Goal: Task Accomplishment & Management: Use online tool/utility

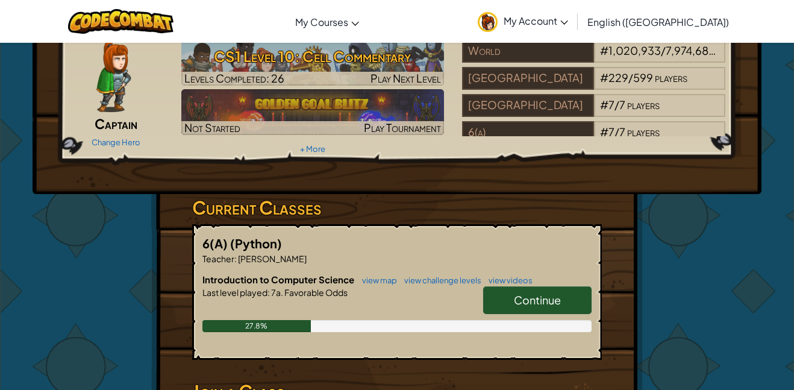
scroll to position [61, 0]
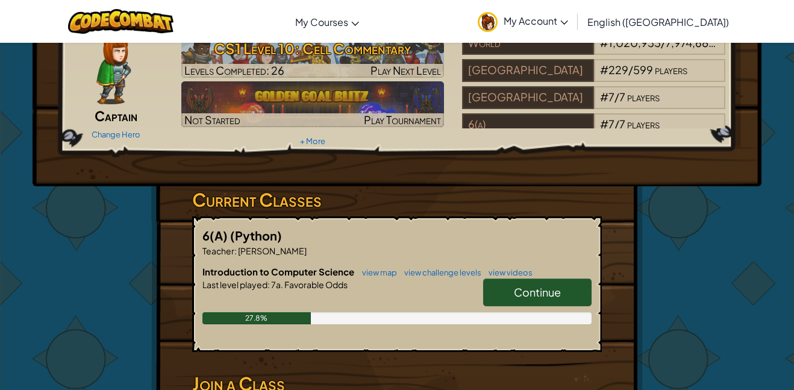
click at [523, 290] on span "Continue" at bounding box center [537, 292] width 47 height 14
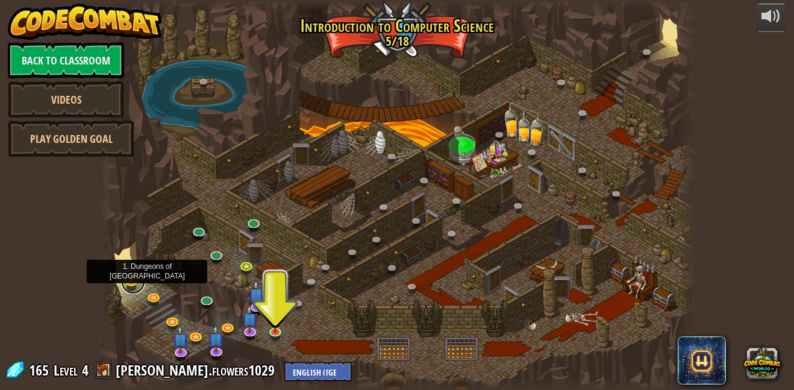
click at [129, 276] on link at bounding box center [133, 282] width 24 height 24
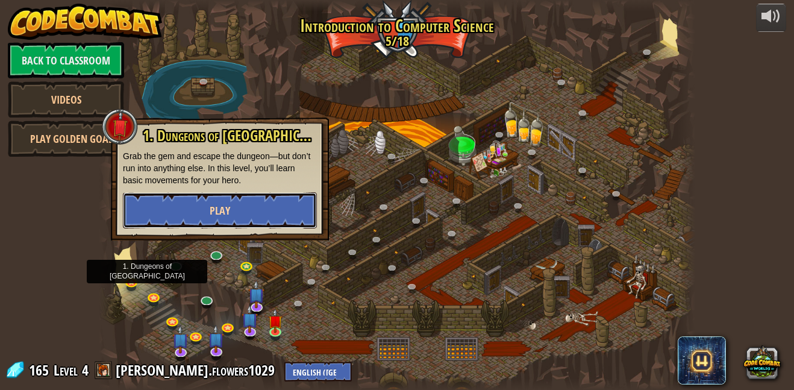
click at [211, 219] on button "Play" at bounding box center [220, 210] width 194 height 36
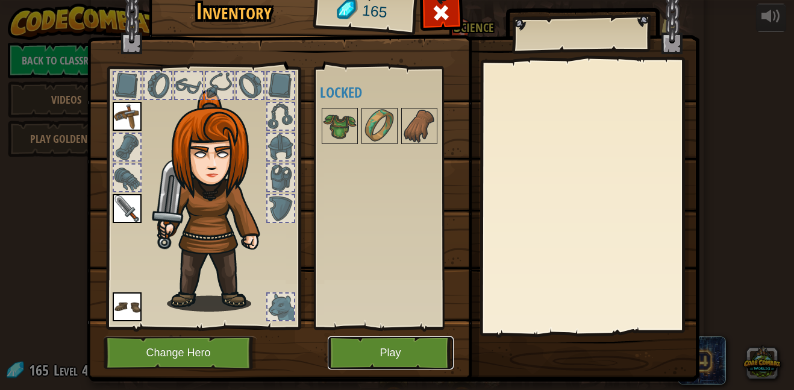
click at [431, 354] on button "Play" at bounding box center [391, 352] width 126 height 33
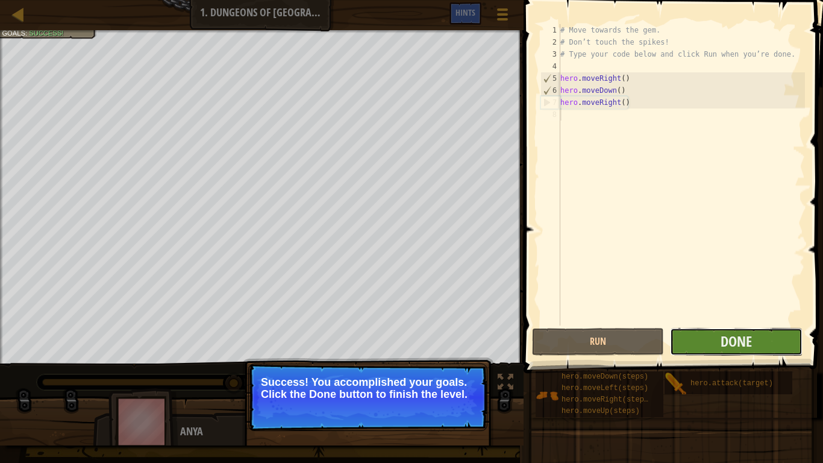
click at [718, 333] on button "Done" at bounding box center [736, 342] width 132 height 28
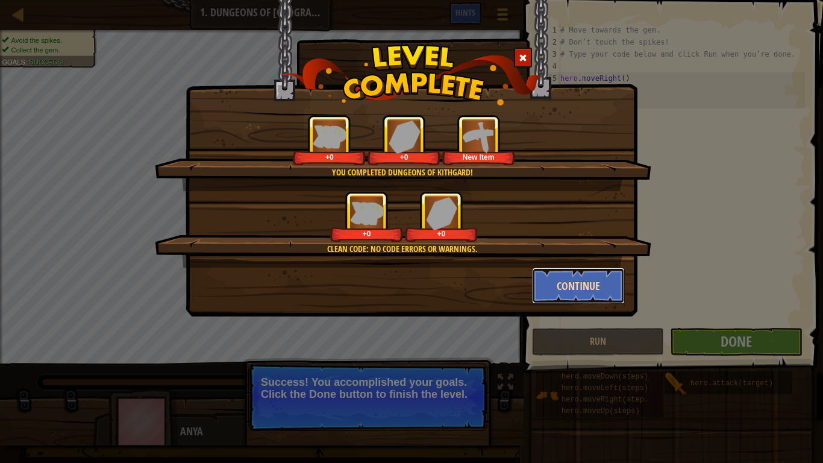
click at [576, 287] on button "Continue" at bounding box center [578, 285] width 93 height 36
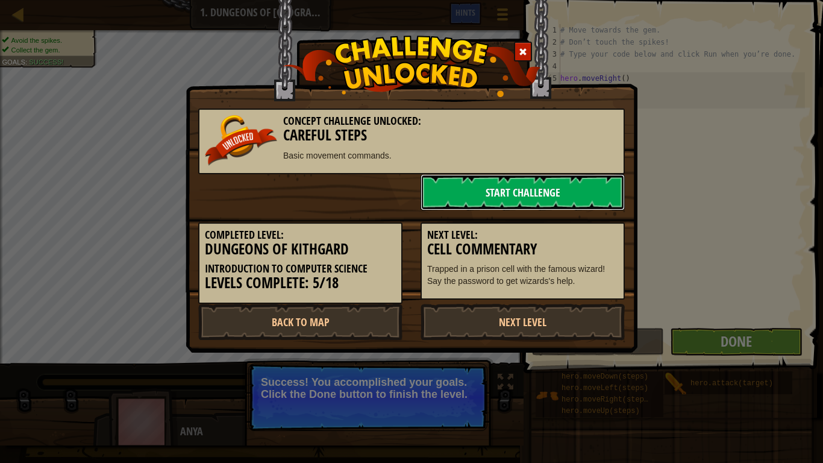
click at [535, 187] on link "Start Challenge" at bounding box center [522, 192] width 204 height 36
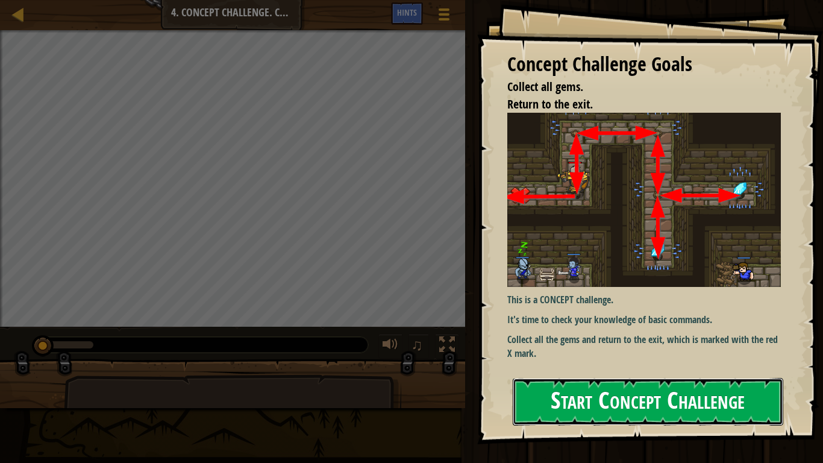
click at [584, 389] on button "Start Concept Challenge" at bounding box center [648, 402] width 270 height 48
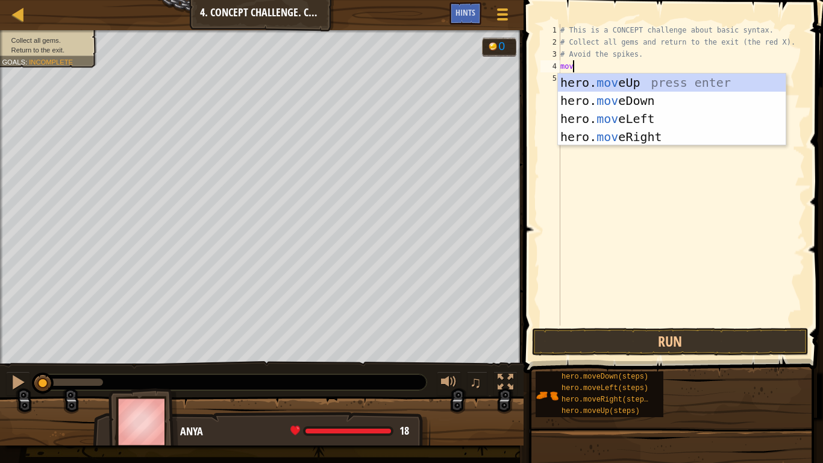
scroll to position [5, 1]
type textarea "m"
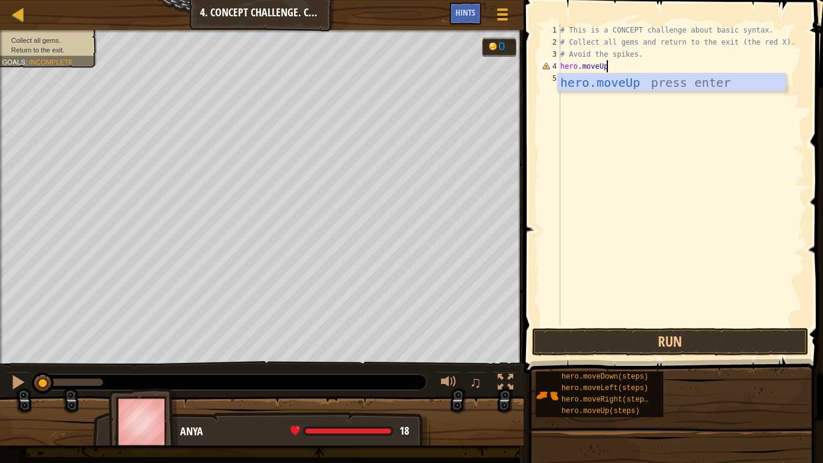
scroll to position [5, 6]
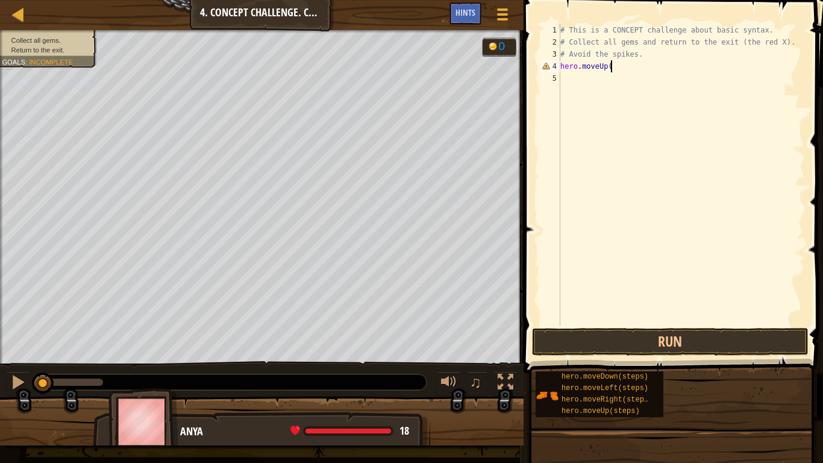
type textarea "hero.moveUp()"
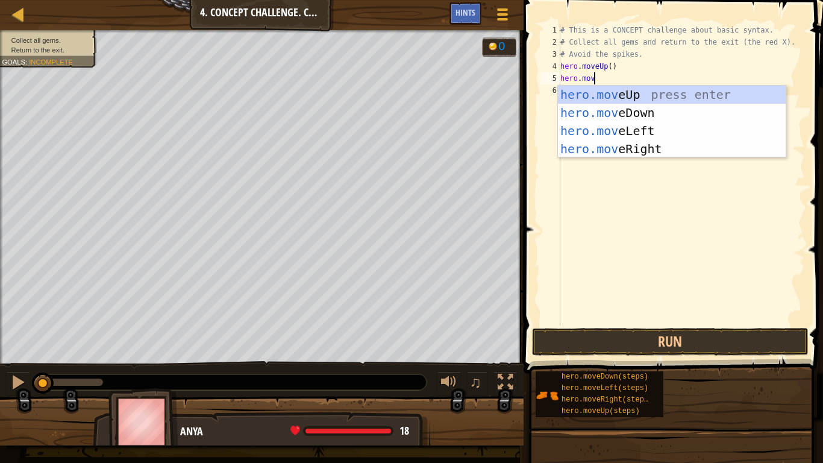
scroll to position [5, 5]
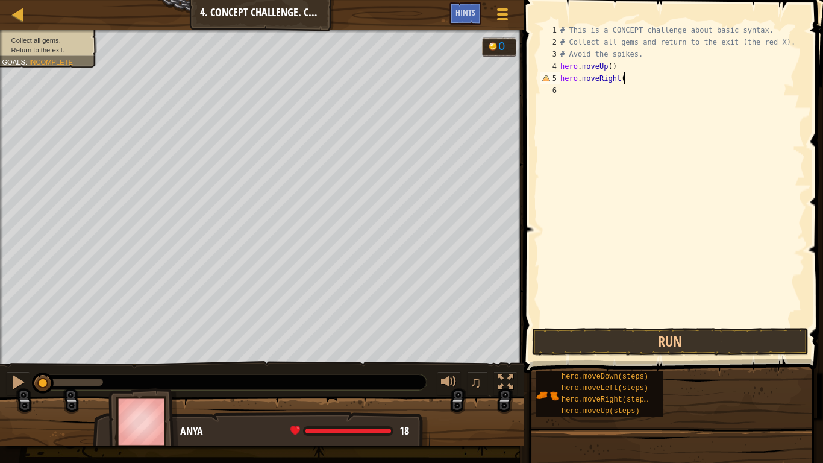
type textarea "hero.moveRight()"
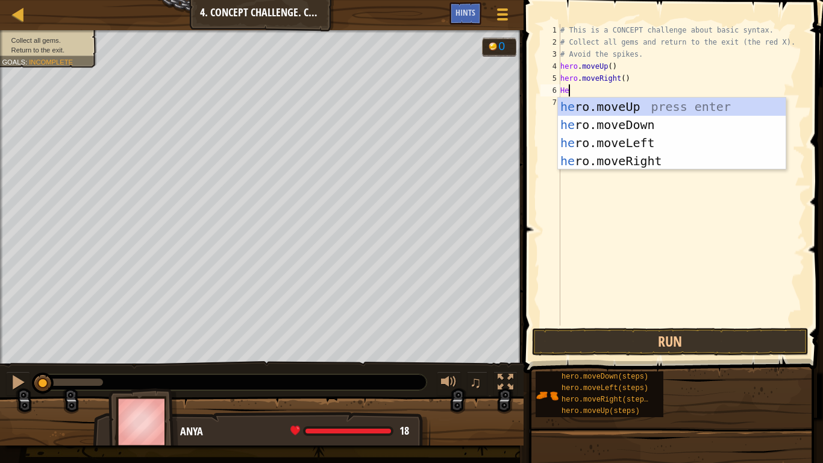
scroll to position [5, 1]
type textarea "H"
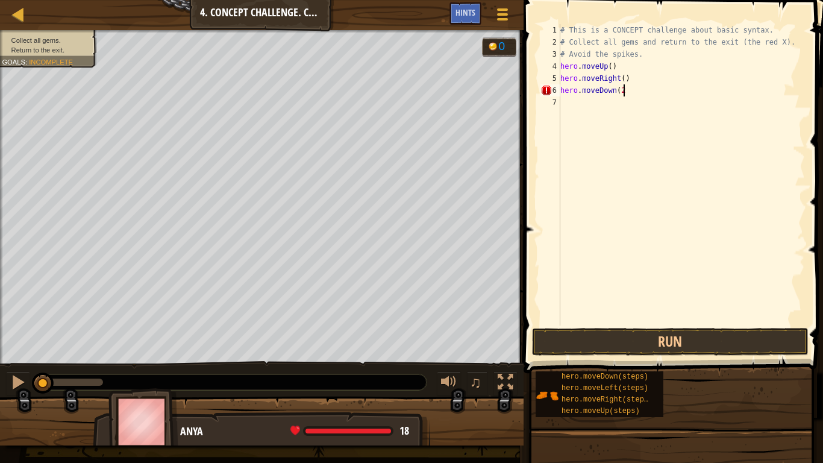
scroll to position [5, 9]
type textarea "hero.moveDown(2)"
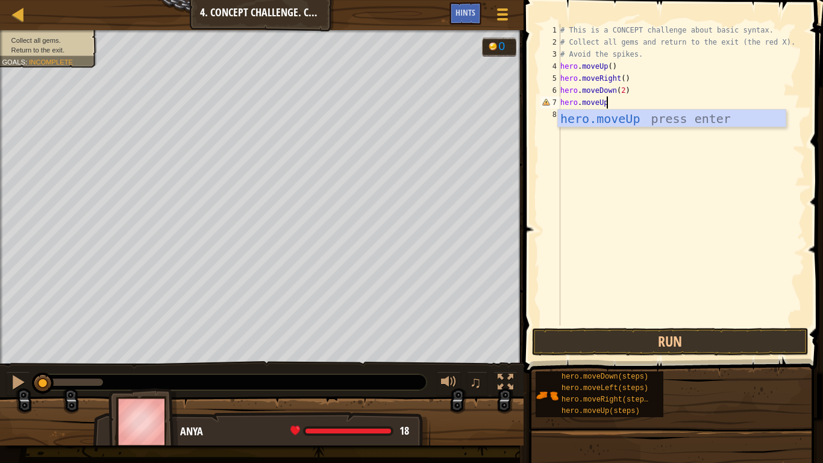
scroll to position [5, 6]
type textarea "hero.moveUp()"
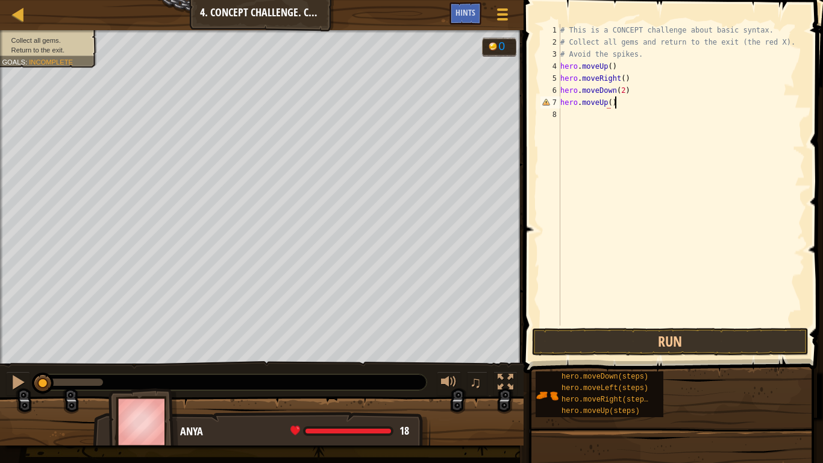
scroll to position [5, 7]
type textarea "\"
type textarea "H"
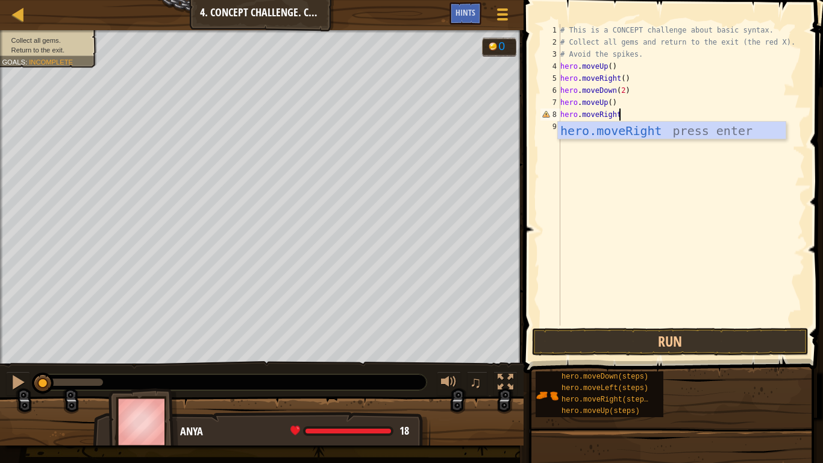
type textarea "hero.moveRight()"
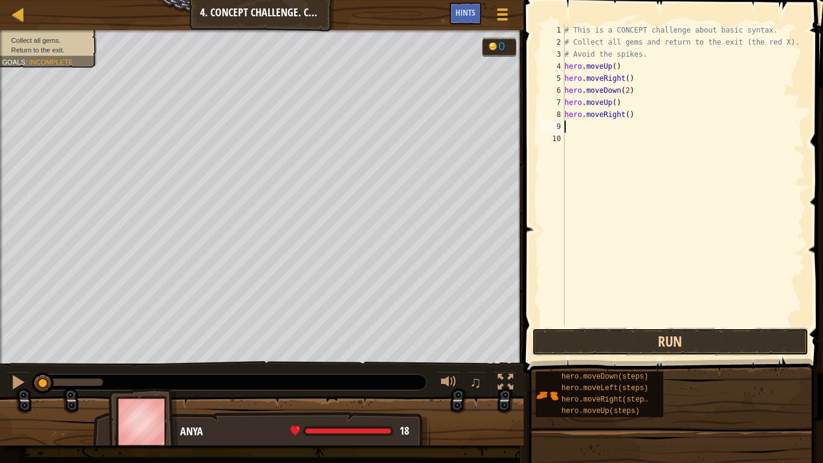
click at [679, 336] on button "Run" at bounding box center [670, 342] width 276 height 28
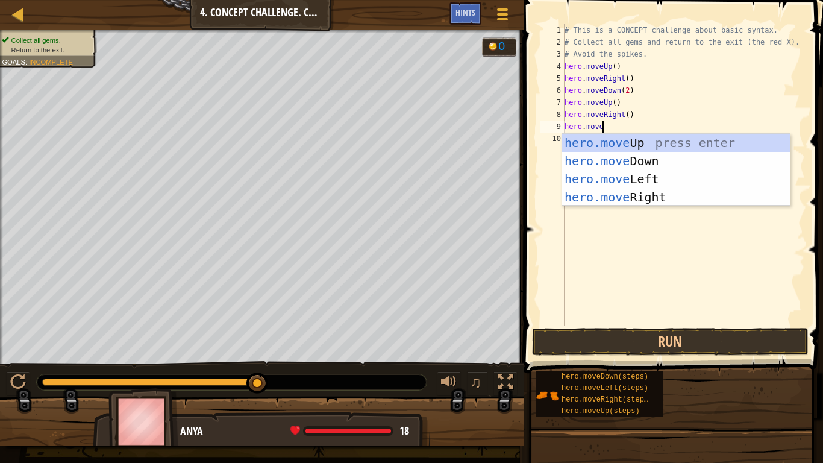
scroll to position [5, 5]
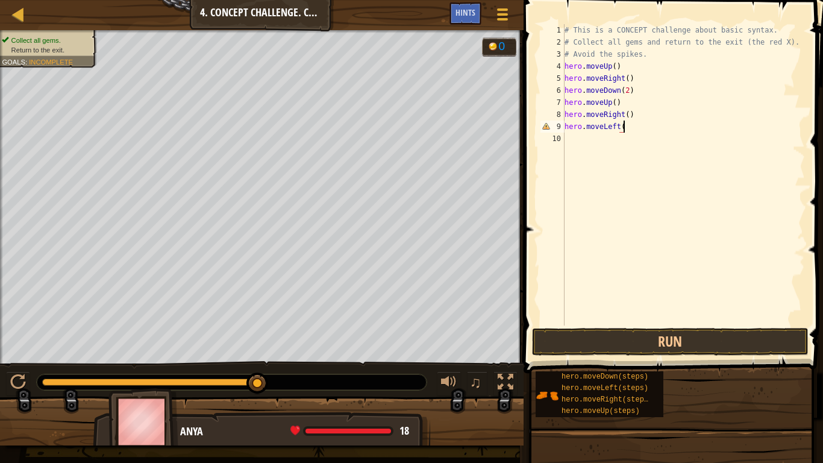
type textarea "hero.moveLeft()"
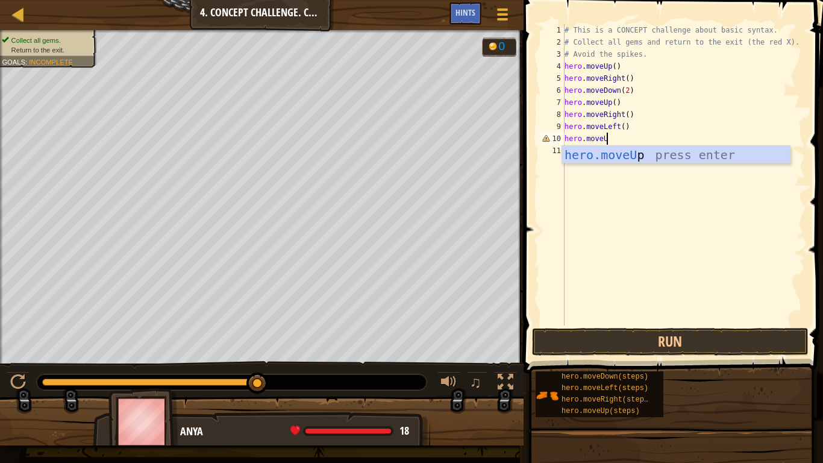
scroll to position [5, 6]
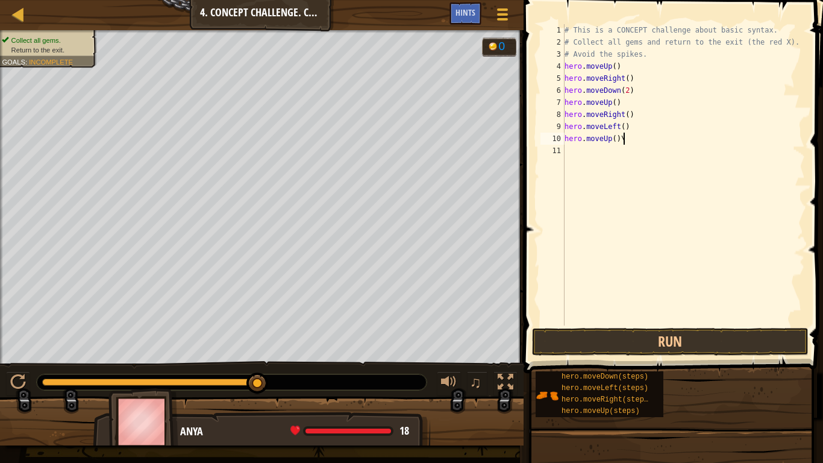
type textarea "hero.moveUp()"
type textarea "heor.moveLeft()"
type textarea "H"
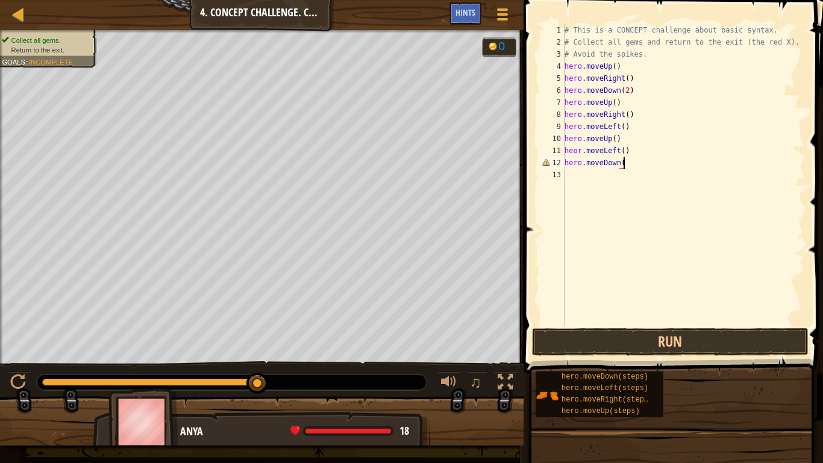
scroll to position [5, 8]
click at [604, 339] on button "Run" at bounding box center [670, 342] width 276 height 28
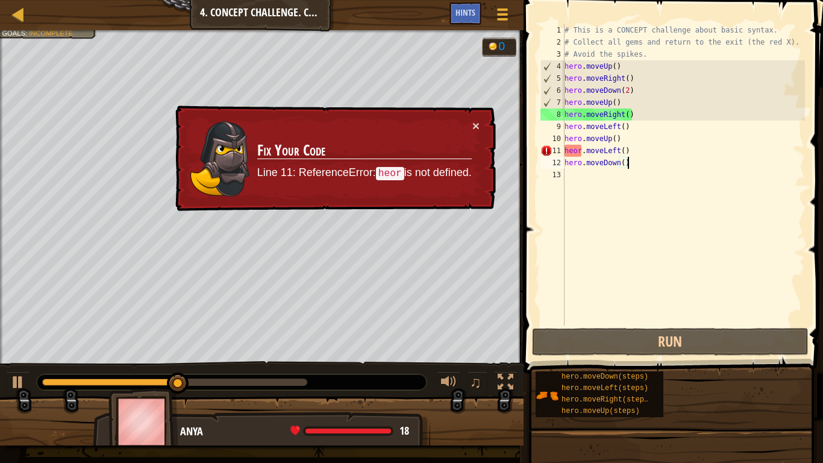
click at [579, 150] on div "# This is a CONCEPT challenge about basic syntax. # Collect all gems and return…" at bounding box center [683, 186] width 243 height 325
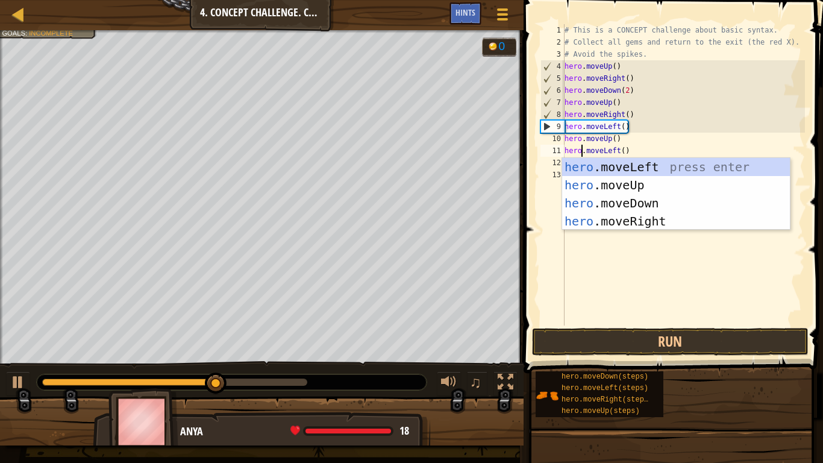
scroll to position [5, 2]
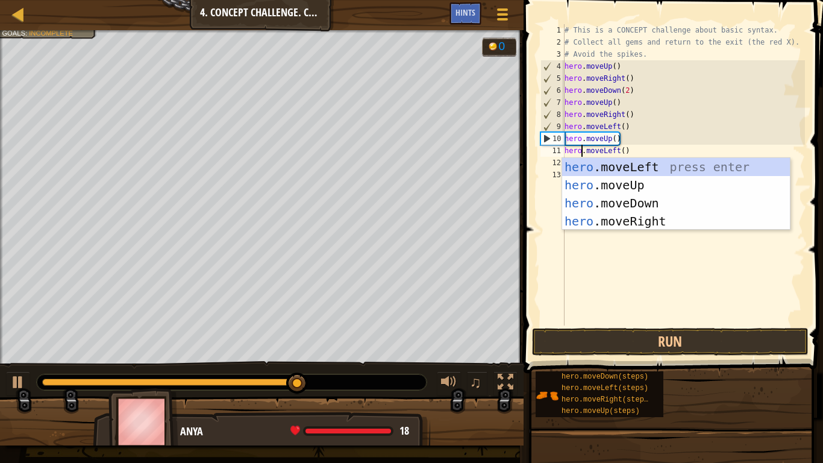
click at [638, 145] on div "# This is a CONCEPT challenge about basic syntax. # Collect all gems and return…" at bounding box center [683, 186] width 243 height 325
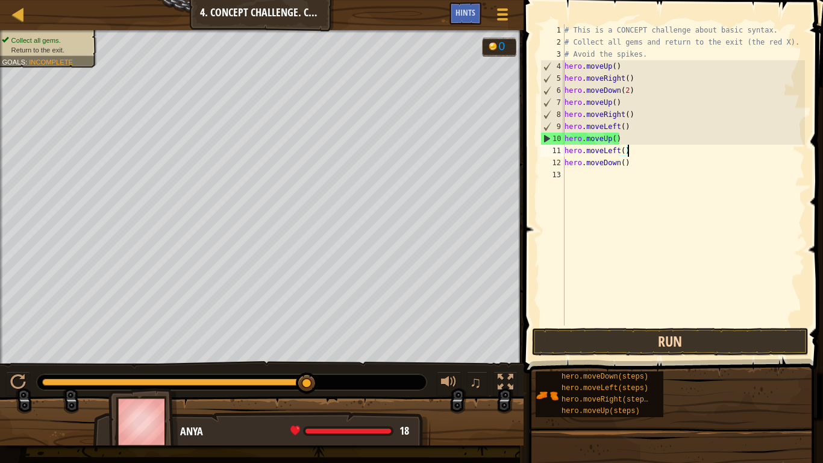
type textarea "hero.moveLeft()"
click at [632, 345] on button "Run" at bounding box center [670, 342] width 276 height 28
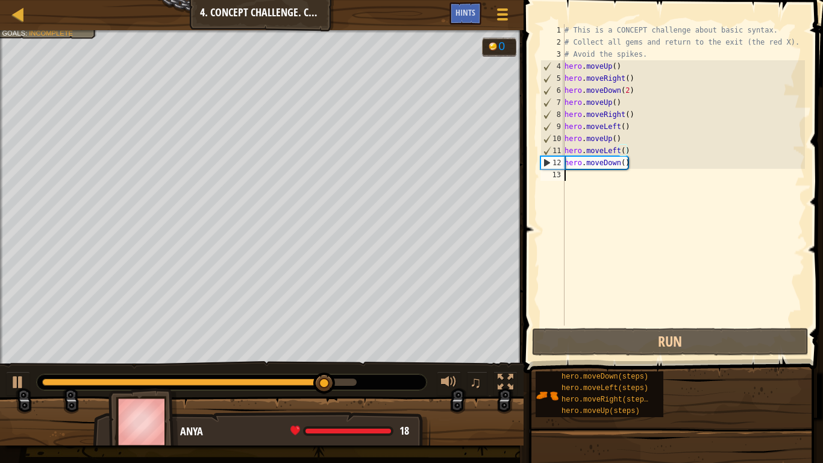
click at [687, 240] on div "# This is a CONCEPT challenge about basic syntax. # Collect all gems and return…" at bounding box center [683, 186] width 243 height 325
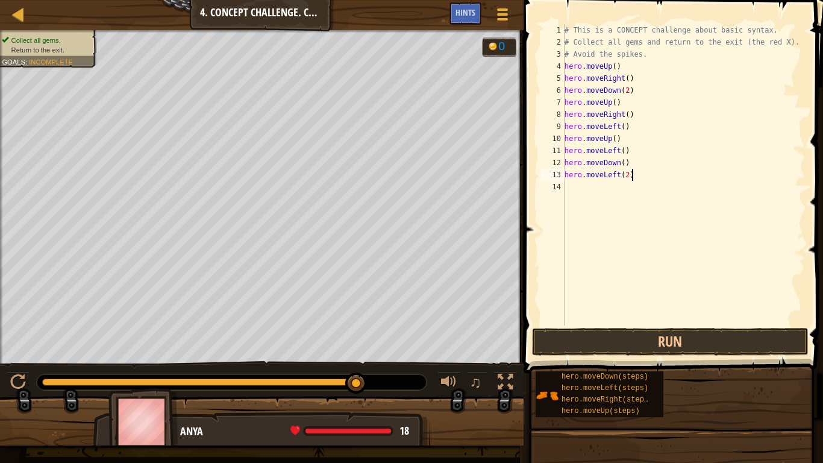
scroll to position [5, 9]
type textarea "hero.moveLeft(2)"
click at [669, 335] on button "Run" at bounding box center [670, 342] width 276 height 28
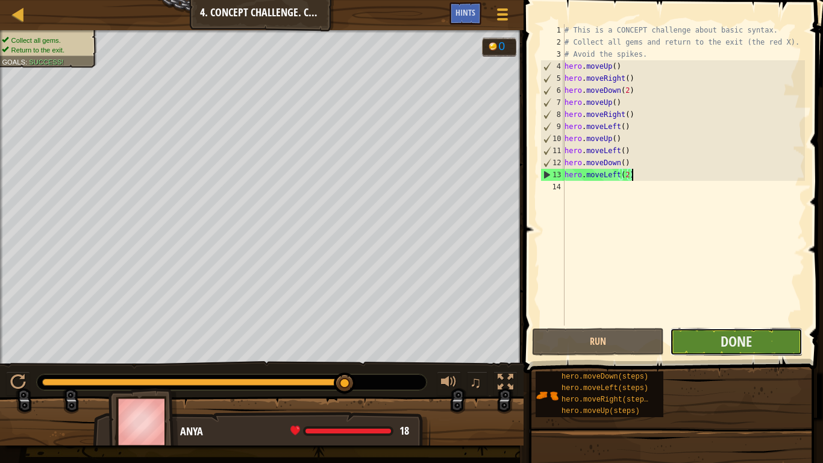
click at [719, 338] on button "Done" at bounding box center [736, 342] width 132 height 28
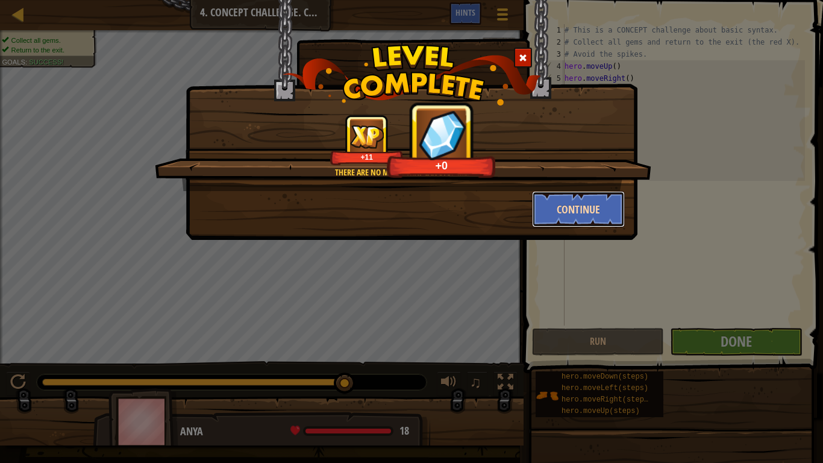
click at [572, 197] on button "Continue" at bounding box center [578, 209] width 93 height 36
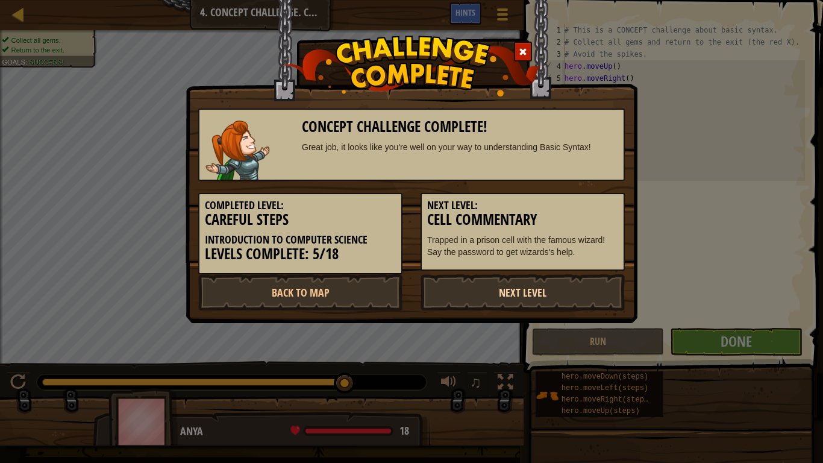
click at [520, 290] on link "Next Level" at bounding box center [522, 292] width 204 height 36
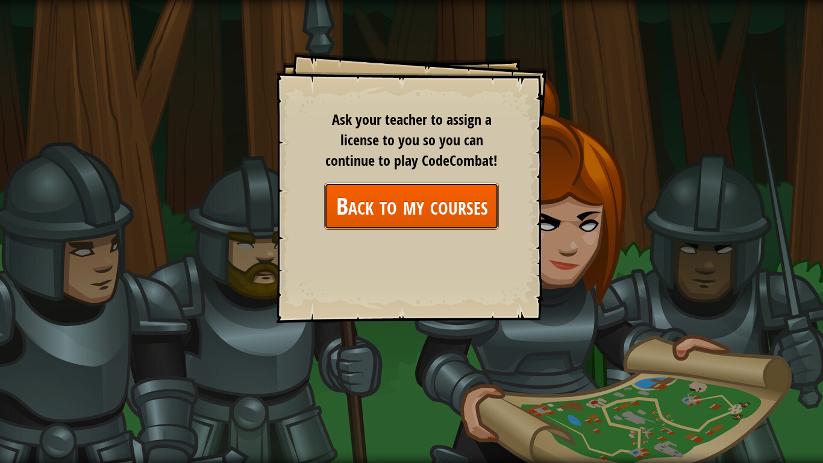
click at [447, 200] on link "Back to my courses" at bounding box center [411, 205] width 175 height 46
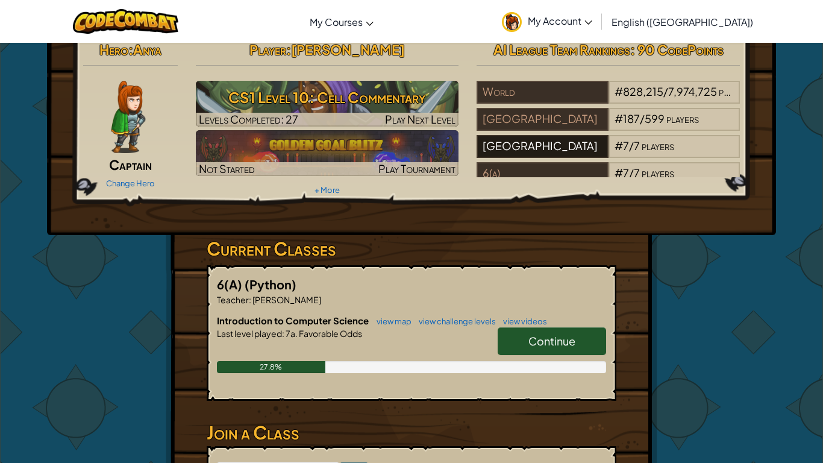
scroll to position [39, 0]
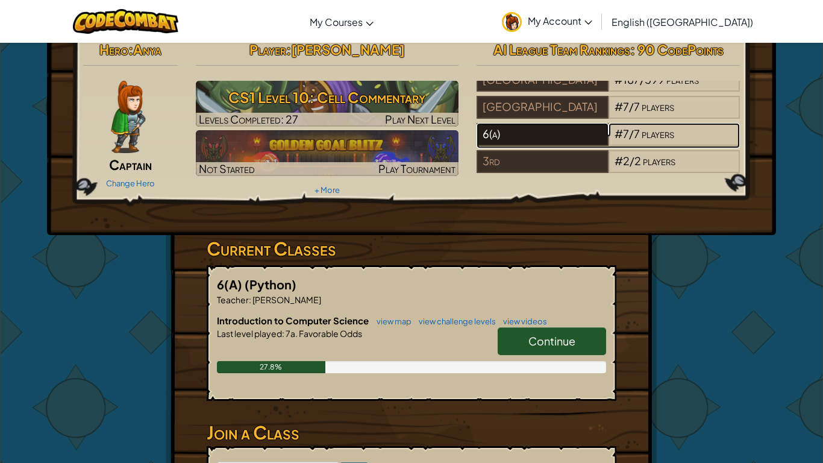
click at [531, 140] on div "6(a)" at bounding box center [541, 134] width 131 height 23
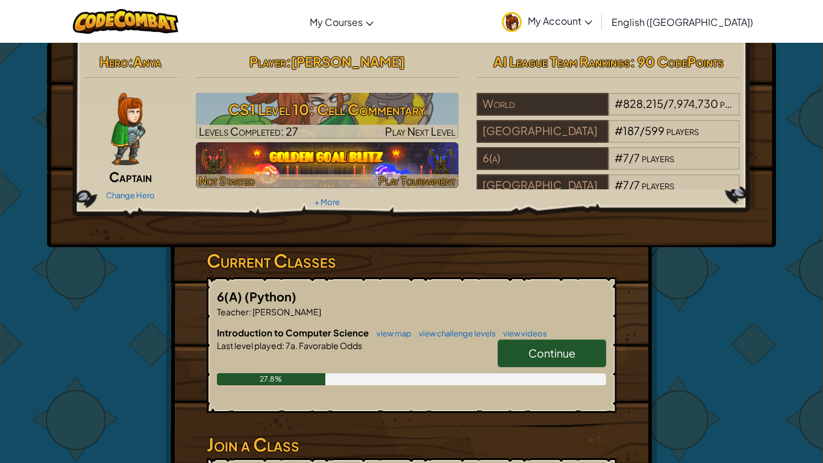
click at [269, 169] on img at bounding box center [327, 165] width 263 height 46
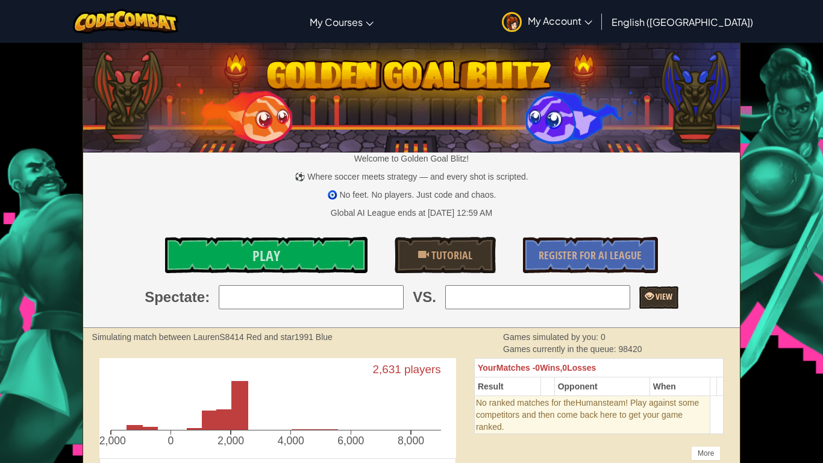
click at [653, 298] on span at bounding box center [649, 295] width 8 height 8
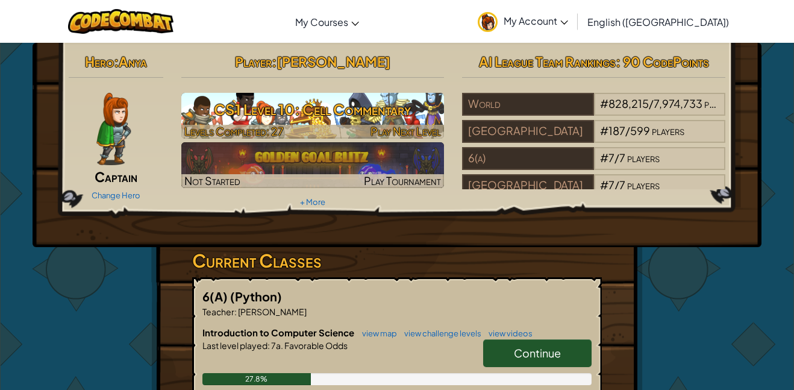
click at [284, 125] on div at bounding box center [312, 132] width 263 height 14
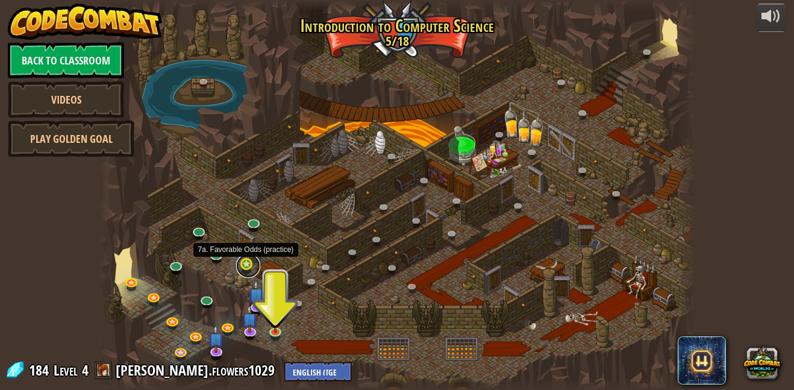
click at [246, 269] on link at bounding box center [248, 266] width 24 height 24
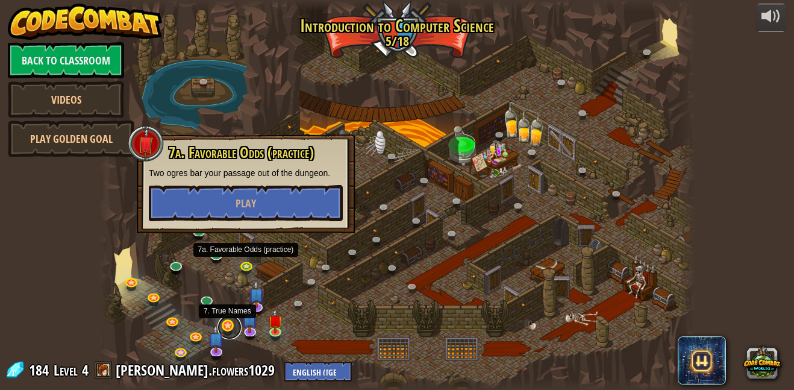
click at [225, 329] on link at bounding box center [229, 327] width 24 height 24
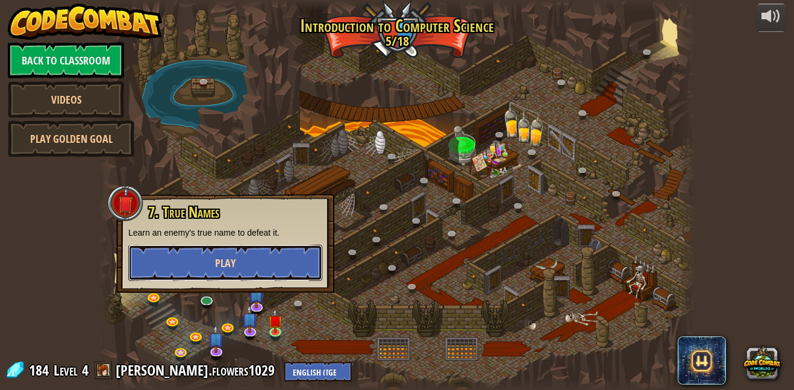
click at [248, 267] on button "Play" at bounding box center [225, 263] width 194 height 36
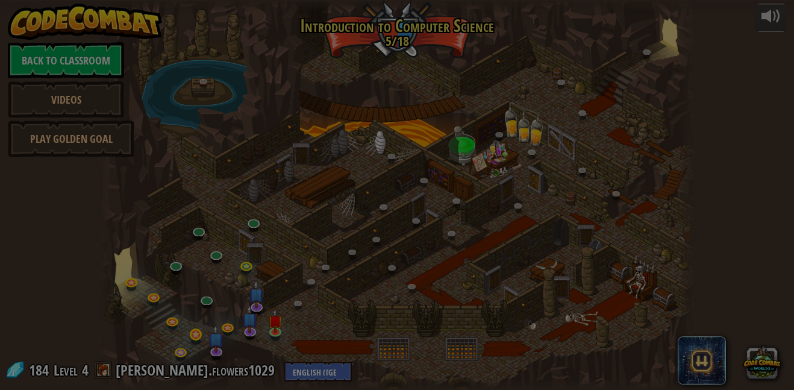
click at [195, 331] on div at bounding box center [397, 195] width 794 height 390
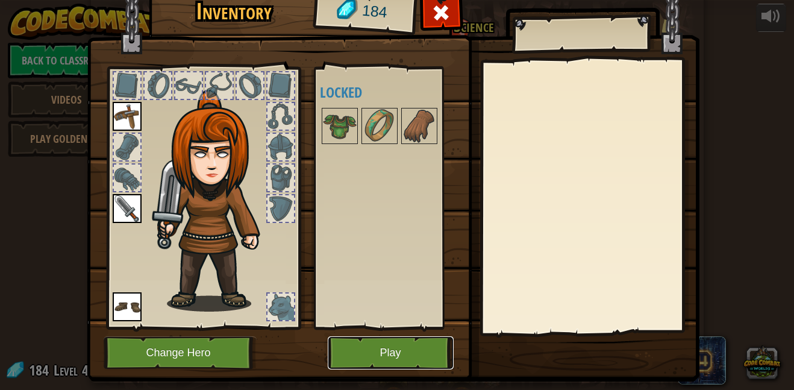
click at [399, 356] on button "Play" at bounding box center [391, 352] width 126 height 33
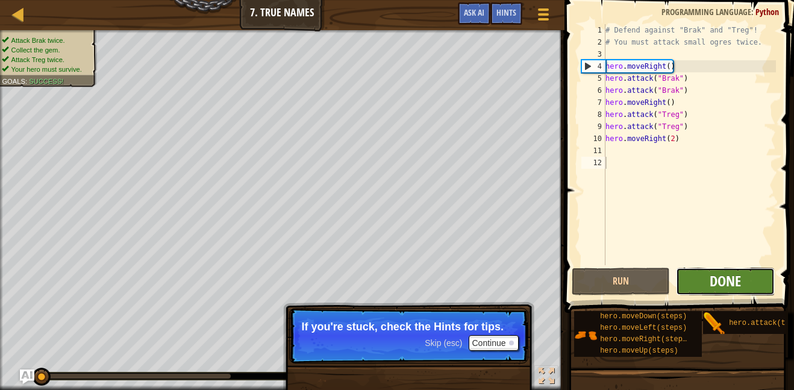
click at [727, 279] on span "Done" at bounding box center [724, 280] width 31 height 19
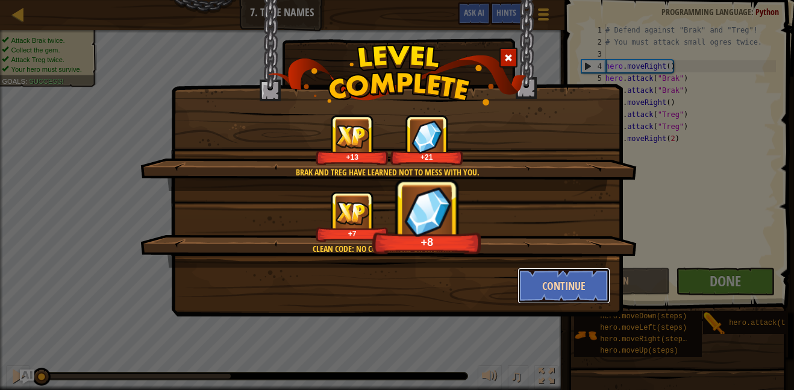
click at [571, 302] on button "Continue" at bounding box center [563, 285] width 93 height 36
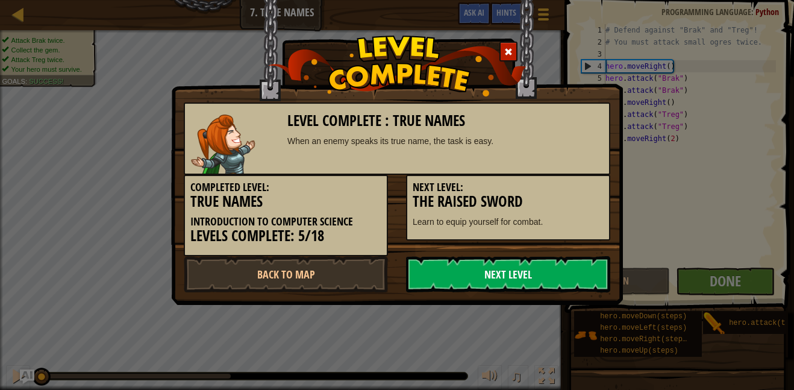
click at [547, 267] on link "Next Level" at bounding box center [508, 274] width 204 height 36
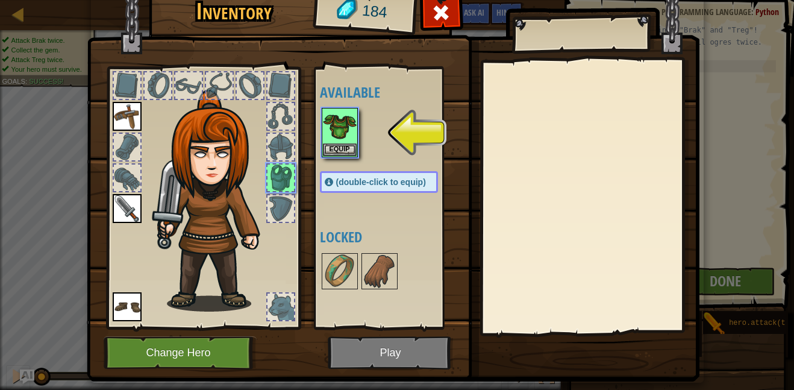
click at [393, 358] on img at bounding box center [393, 162] width 612 height 437
click at [342, 146] on button "Equip" at bounding box center [340, 149] width 34 height 13
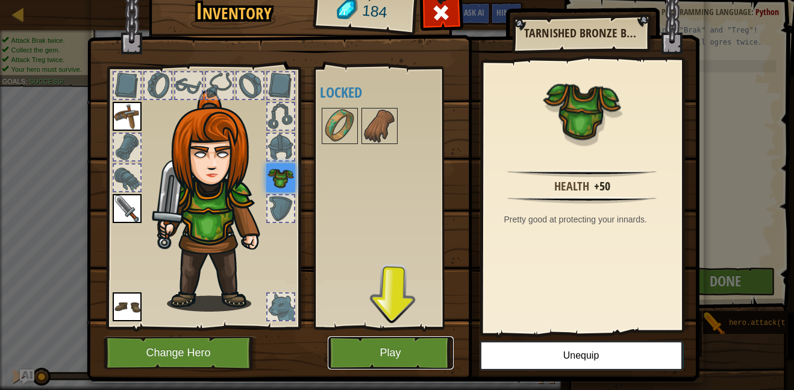
click at [381, 356] on button "Play" at bounding box center [391, 352] width 126 height 33
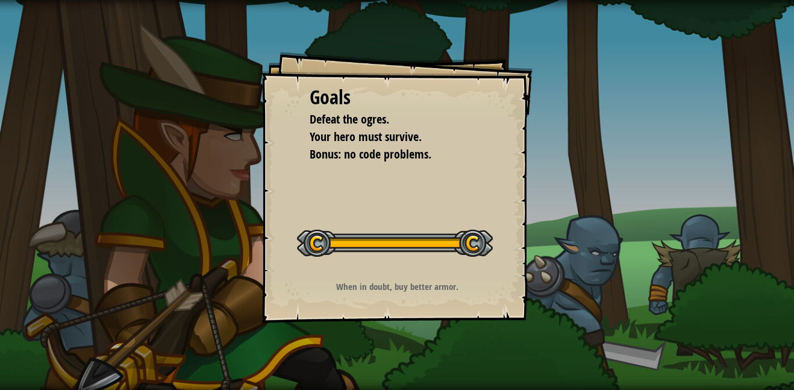
click at [0, 0] on button "Start Level" at bounding box center [0, 0] width 0 height 0
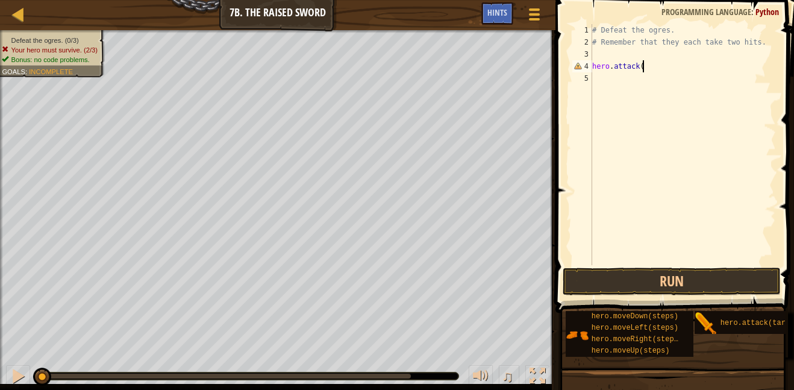
scroll to position [5, 7]
click at [644, 64] on div "# Defeat the ogres. # Remember that they each take two hits. hero . attack ( )" at bounding box center [683, 156] width 186 height 265
click at [646, 61] on div "# Defeat the ogres. # Remember that they each take two hits. hero . attack ( ""…" at bounding box center [683, 156] width 186 height 265
type textarea "hero.attack("Rig")"
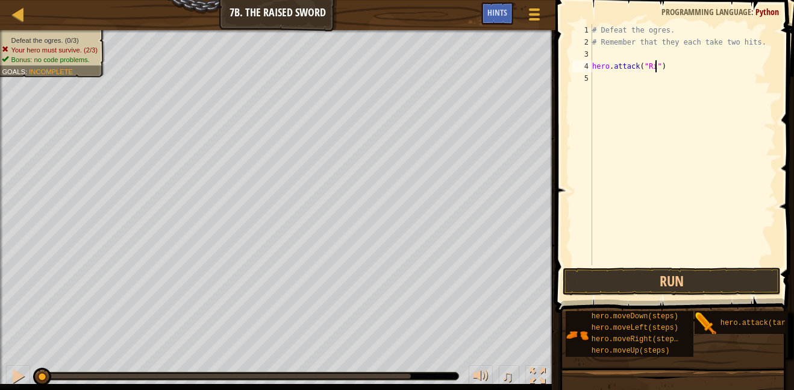
scroll to position [5, 10]
click at [711, 63] on div "# Defeat the ogres. # Remember that they each take two hits. hero . attack ( "R…" at bounding box center [683, 156] width 186 height 265
click at [641, 75] on div "# Defeat the ogres. # Remember that they each take two hits. hero . attack ( "R…" at bounding box center [683, 156] width 186 height 265
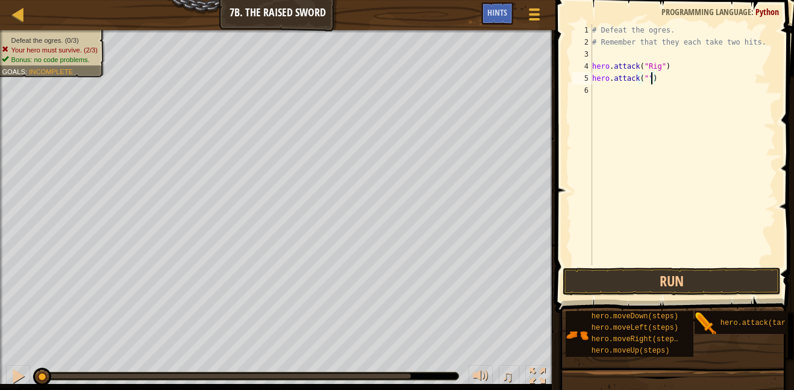
click at [646, 75] on div "# Defeat the ogres. # Remember that they each take two hits. hero . attack ( "R…" at bounding box center [683, 156] width 186 height 265
type textarea "hero.attack("Rig")"
click at [676, 78] on div "# Defeat the ogres. # Remember that they each take two hits. hero . attack ( "R…" at bounding box center [683, 156] width 186 height 265
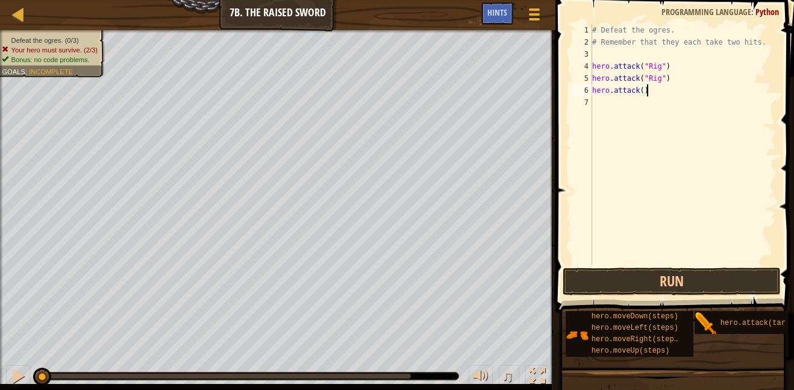
click at [643, 89] on div "# Defeat the ogres. # Remember that they each take two hits. hero . attack ( "R…" at bounding box center [683, 156] width 186 height 265
click at [647, 89] on div "# Defeat the ogres. # Remember that they each take two hits. hero . attack ( "R…" at bounding box center [683, 156] width 186 height 265
type textarea "hero.attack("Gurt")"
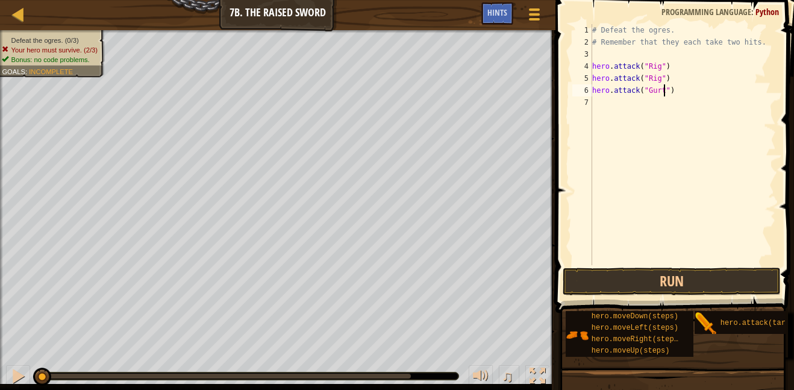
click at [682, 87] on div "# Defeat the ogres. # Remember that they each take two hits. hero . attack ( "R…" at bounding box center [683, 156] width 186 height 265
type textarea "\"
click at [643, 102] on div "# Defeat the ogres. # Remember that they each take two hits. hero . attack ( "R…" at bounding box center [683, 156] width 186 height 265
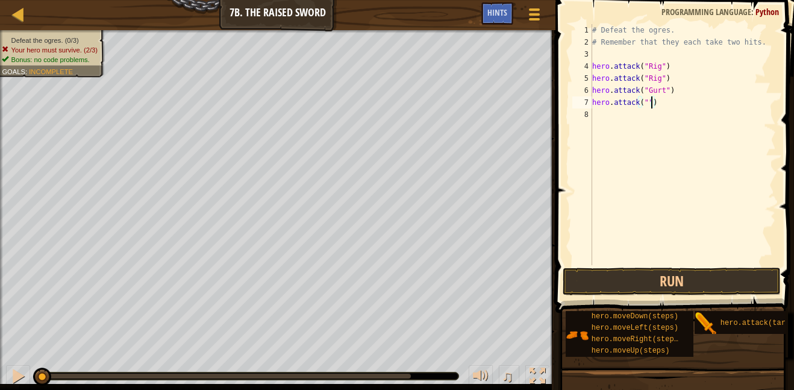
click at [646, 99] on div "# Defeat the ogres. # Remember that they each take two hits. hero . attack ( "R…" at bounding box center [683, 156] width 186 height 265
type textarea "hero.attack("Gurt")"
click at [688, 100] on div "# Defeat the ogres. # Remember that they each take two hits. hero . attack ( "R…" at bounding box center [683, 156] width 186 height 265
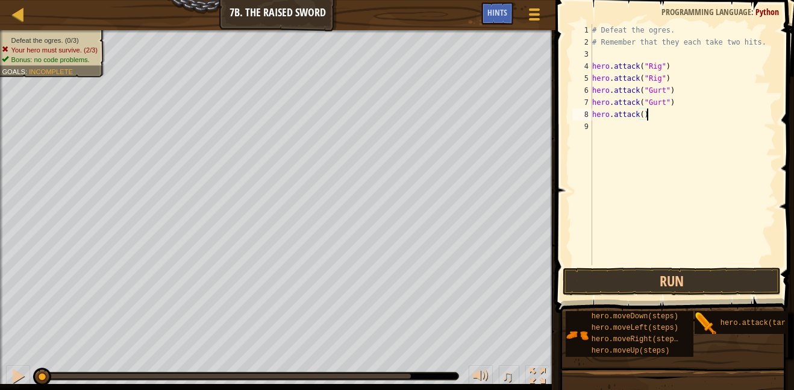
click at [643, 111] on div "# Defeat the ogres. # Remember that they each take two hits. hero . attack ( "R…" at bounding box center [683, 156] width 186 height 265
click at [646, 113] on div "# Defeat the ogres. # Remember that they each take two hits. hero . attack ( "R…" at bounding box center [683, 156] width 186 height 265
type textarea "hero.attack("Ack")"
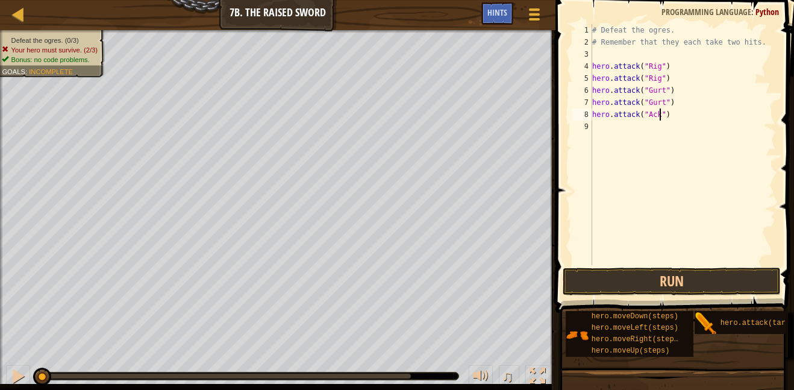
click at [676, 117] on div "# Defeat the ogres. # Remember that they each take two hits. hero . attack ( "R…" at bounding box center [683, 156] width 186 height 265
click at [650, 125] on div "# Defeat the ogres. # Remember that they each take two hits. hero . attack ( "R…" at bounding box center [685, 156] width 182 height 265
type textarea "hero.attack("Ack")"
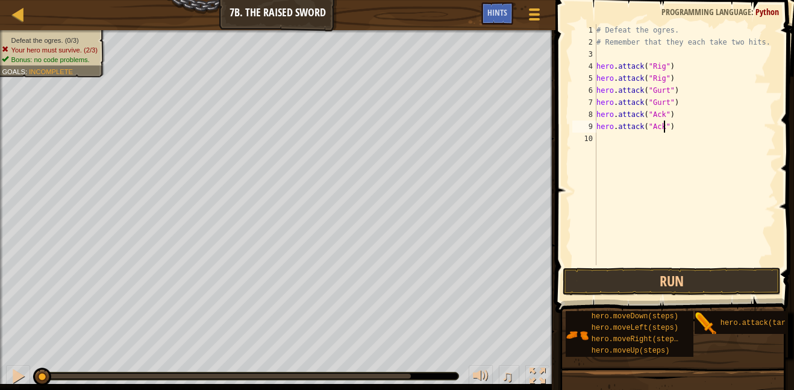
click at [695, 137] on div "# Defeat the ogres. # Remember that they each take two hits. hero . attack ( "R…" at bounding box center [685, 156] width 182 height 265
click at [669, 281] on button "Run" at bounding box center [671, 281] width 217 height 28
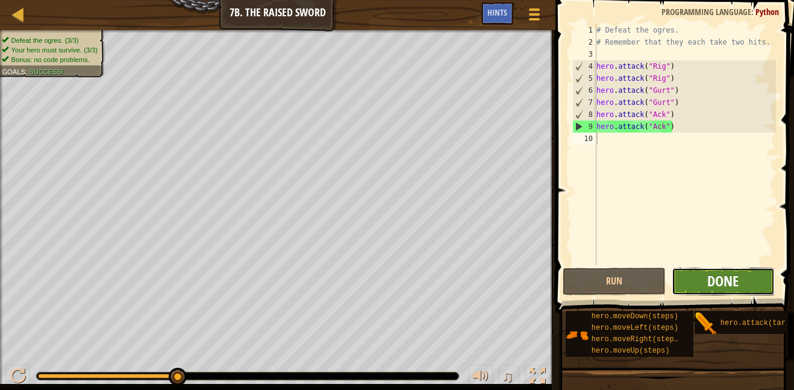
click at [732, 287] on span "Done" at bounding box center [722, 280] width 31 height 19
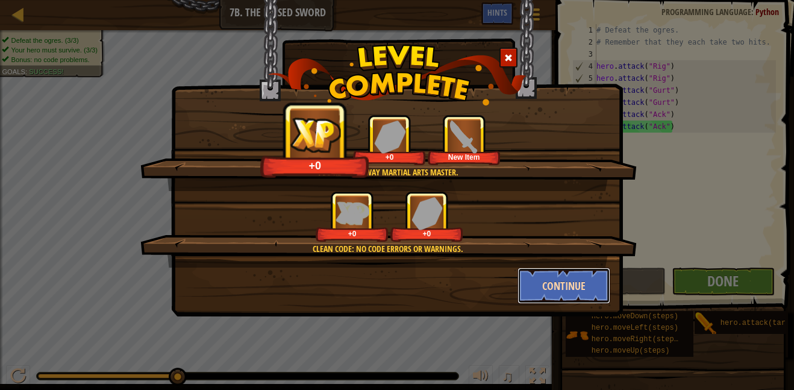
click at [564, 289] on button "Continue" at bounding box center [563, 285] width 93 height 36
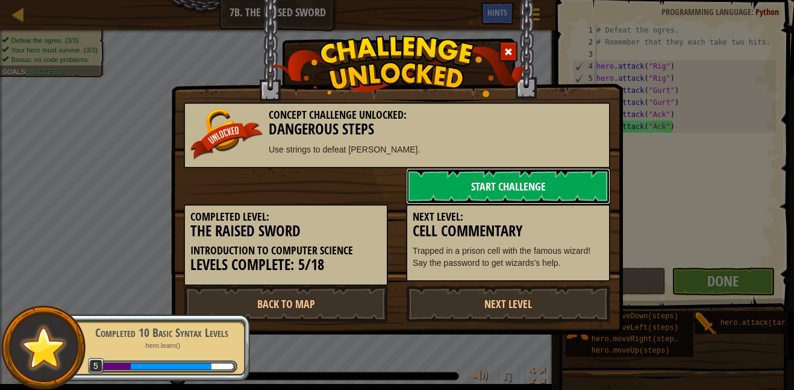
click at [541, 190] on link "Start Challenge" at bounding box center [508, 186] width 204 height 36
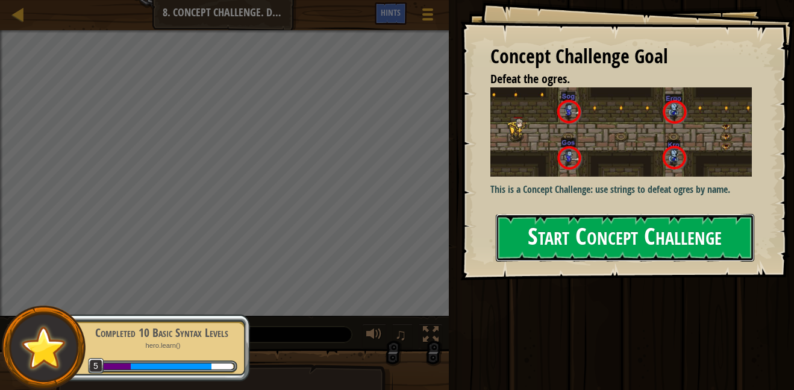
click at [538, 238] on button "Start Concept Challenge" at bounding box center [625, 238] width 258 height 48
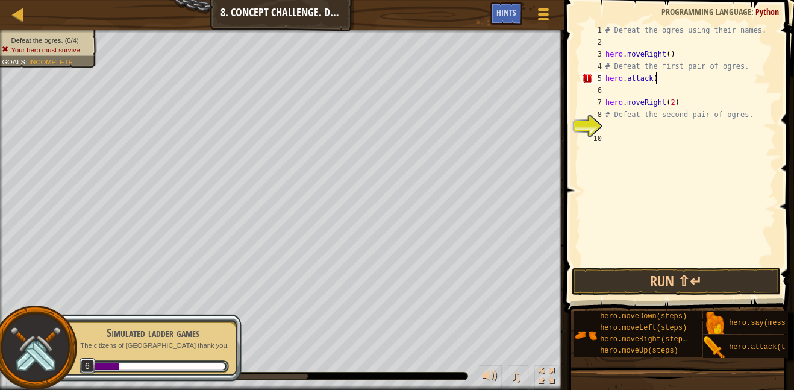
scroll to position [5, 7]
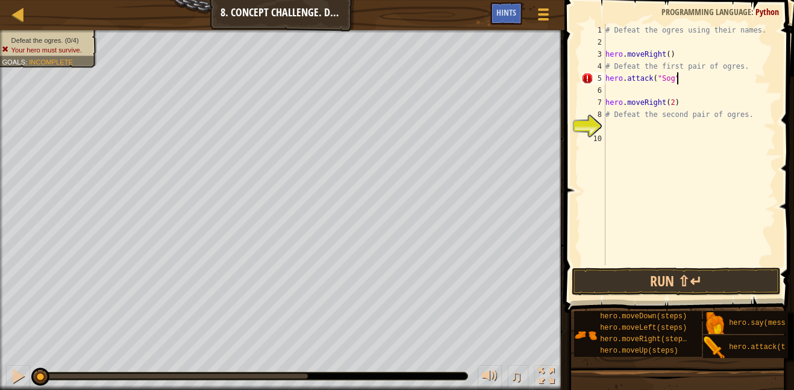
type textarea "hero.attack("Sog")"
type textarea "\"
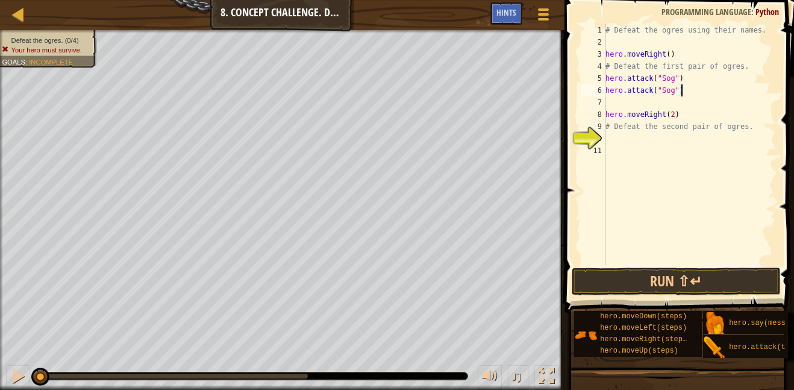
scroll to position [5, 11]
type textarea "hero.attack("Sog")"
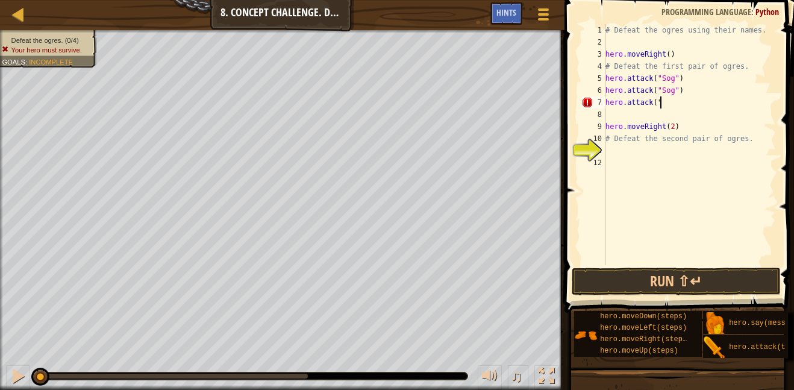
scroll to position [5, 7]
type textarea "hero.attack("Gos")"
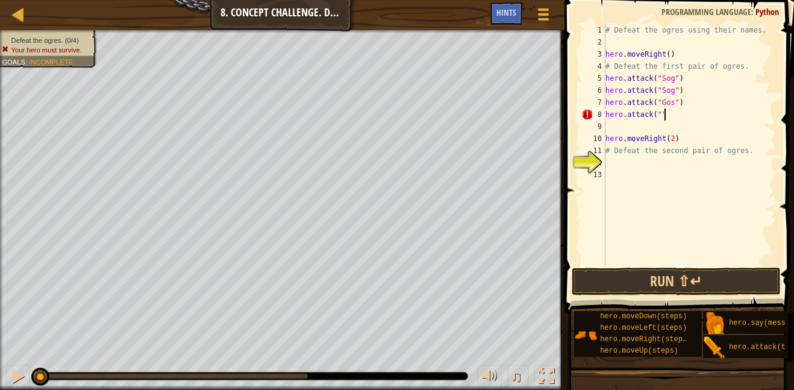
scroll to position [5, 8]
click at [659, 111] on div "# Defeat the ogres using their names. hero . moveRight ( ) # Defeat the first p…" at bounding box center [689, 156] width 173 height 265
type textarea "hero.attack("Gos")"
click at [709, 119] on div "# Defeat the ogres using their names. hero . moveRight ( ) # Defeat the first p…" at bounding box center [689, 156] width 173 height 265
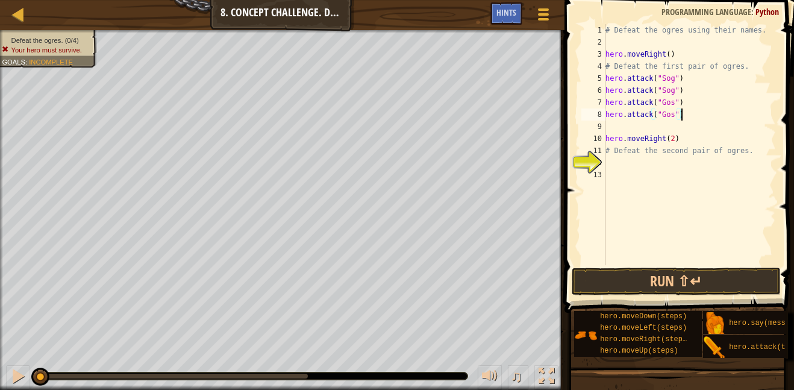
click at [627, 169] on div "# Defeat the ogres using their names. hero . moveRight ( ) # Defeat the first p…" at bounding box center [689, 156] width 173 height 265
click at [665, 187] on div "# Defeat the ogres using their names. hero . moveRight ( ) # Defeat the first p…" at bounding box center [689, 156] width 173 height 265
click at [646, 161] on div "# Defeat the ogres using their names. hero . moveRight ( ) # Defeat the first p…" at bounding box center [689, 156] width 173 height 265
click at [639, 168] on div "# Defeat the ogres using their names. hero . moveRight ( ) # Defeat the first p…" at bounding box center [689, 156] width 173 height 265
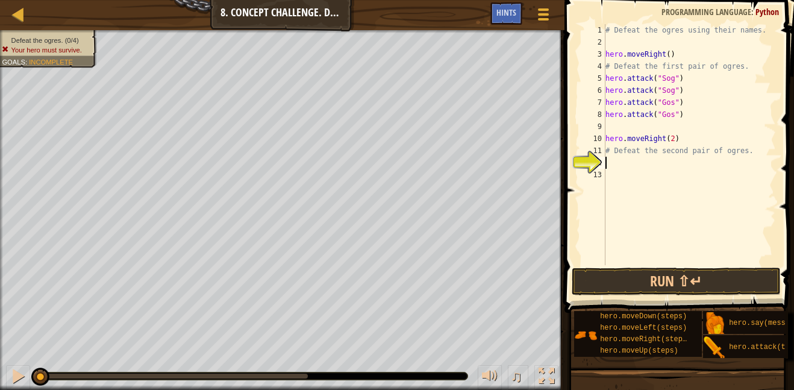
click at [640, 159] on div "# Defeat the ogres using their names. hero . moveRight ( ) # Defeat the first p…" at bounding box center [689, 156] width 173 height 265
type textarea "hero.attack("Ergo")"
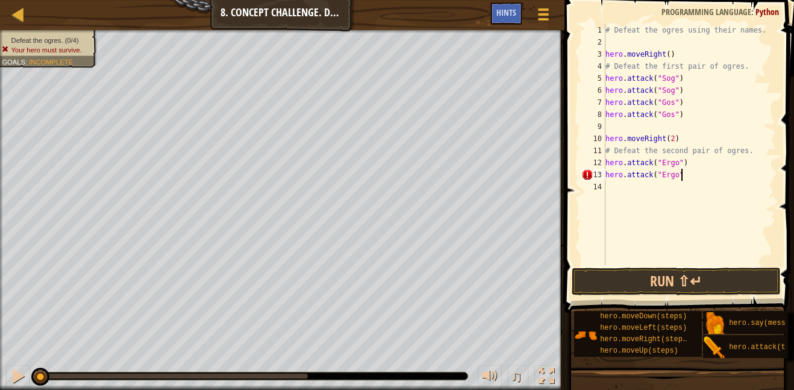
scroll to position [5, 11]
